Goal: Information Seeking & Learning: Find contact information

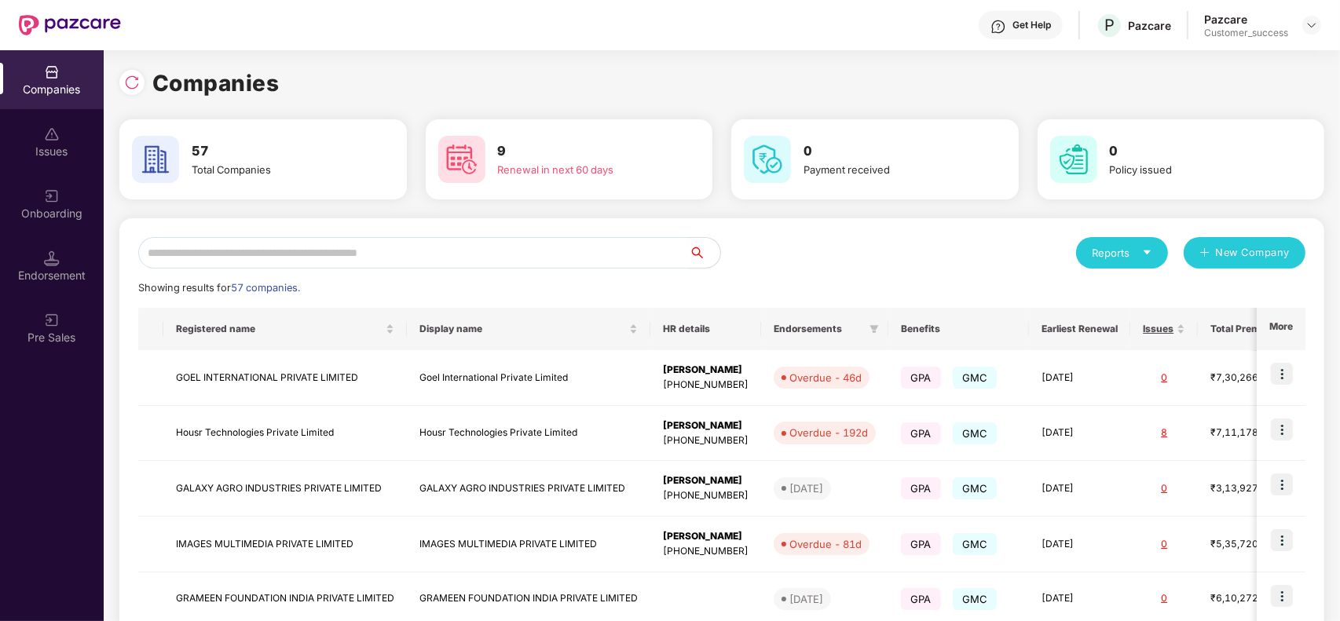
click at [368, 246] on input "text" at bounding box center [413, 252] width 550 height 31
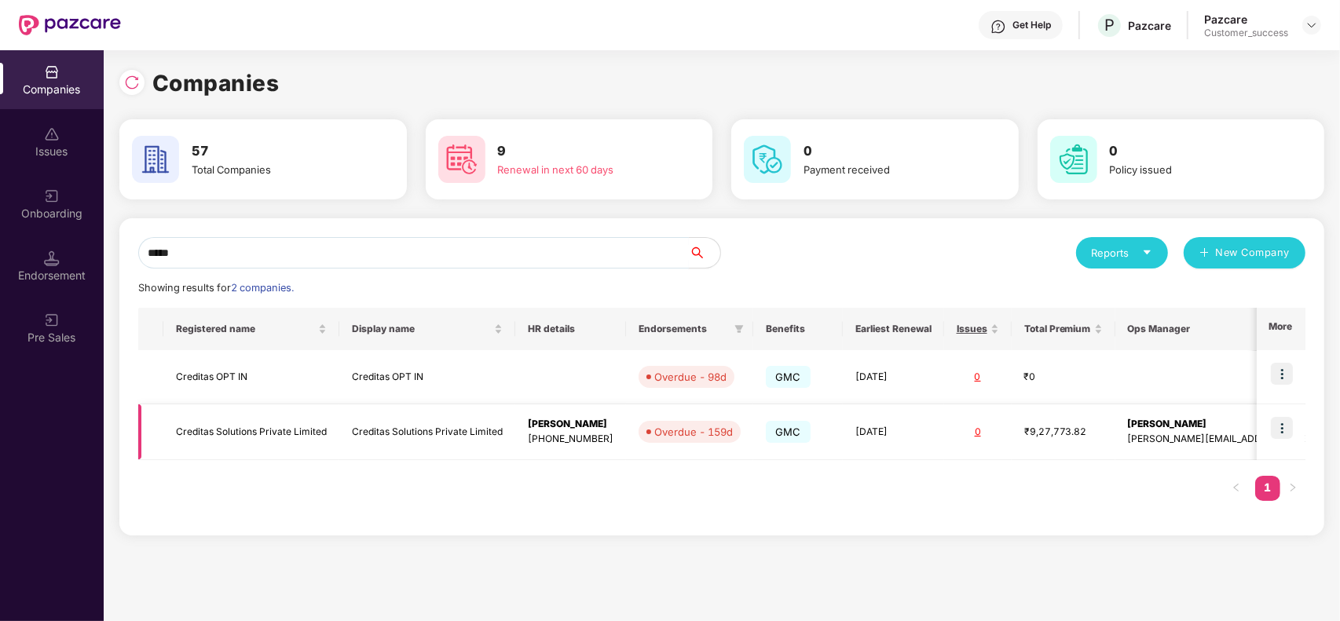
type input "*****"
click at [419, 449] on td "Creditas Solutions Private Limited" at bounding box center [427, 432] width 176 height 56
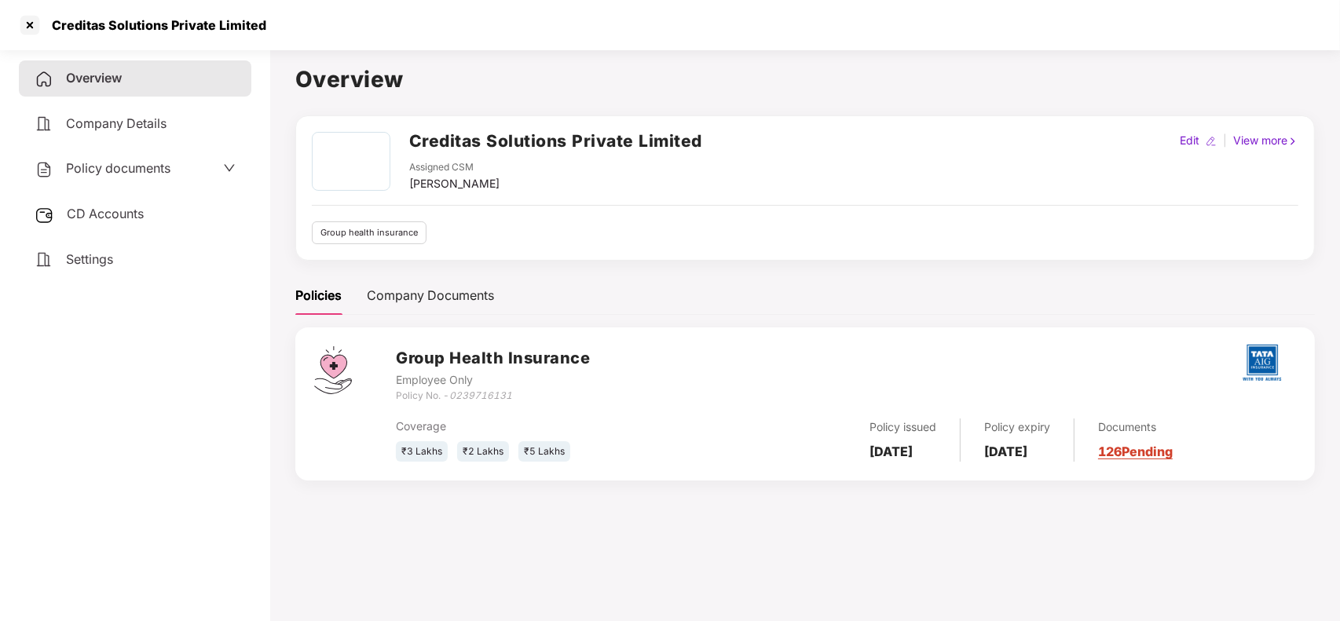
click at [410, 144] on h2 "Creditas Solutions Private Limited" at bounding box center [555, 141] width 293 height 26
copy h2 "Creditas Solutions Private Limited"
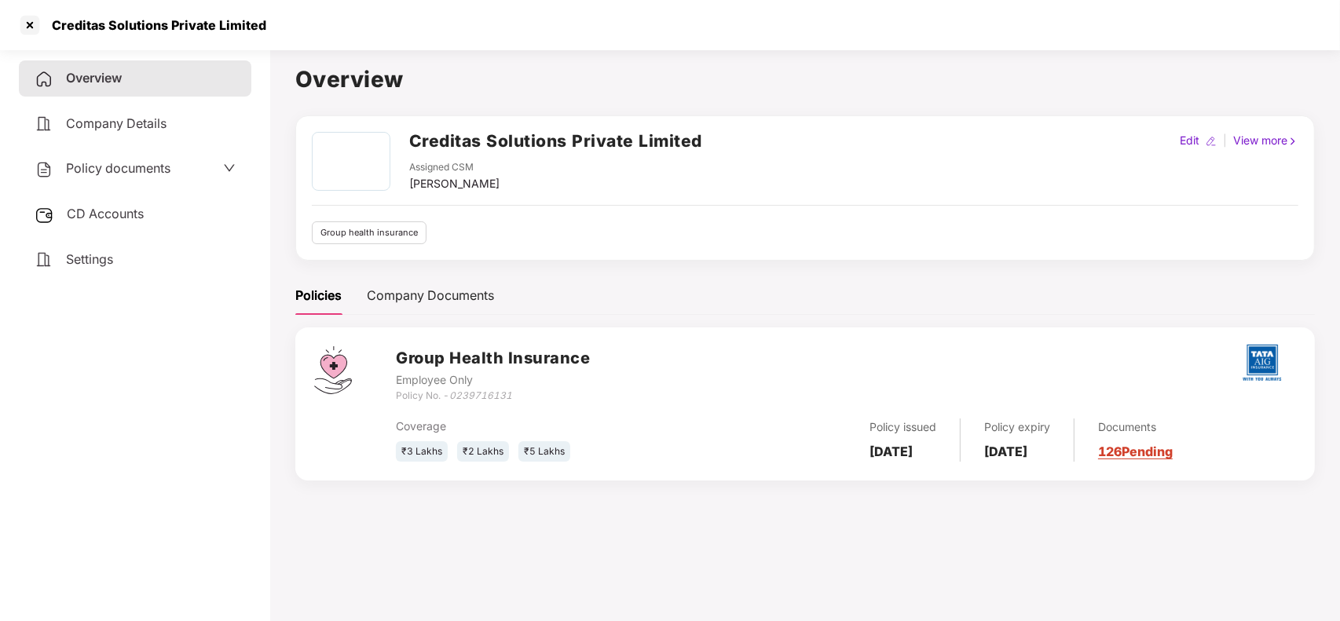
click at [468, 395] on icon "0239716131" at bounding box center [480, 396] width 63 height 12
copy icon "0239716131"
